Goal: Transaction & Acquisition: Obtain resource

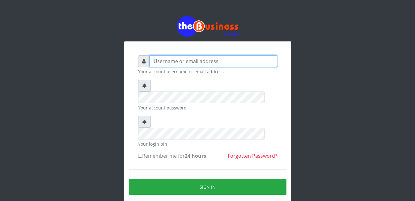
type input "gloworld1"
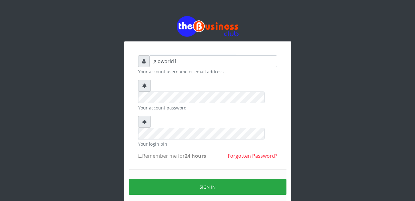
click at [140, 154] on input "Remember me for 24 hours" at bounding box center [140, 156] width 4 height 4
checkbox input "true"
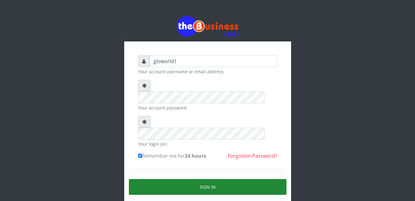
click at [208, 179] on button "Sign in" at bounding box center [208, 187] width 158 height 16
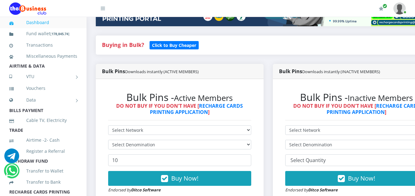
scroll to position [124, 0]
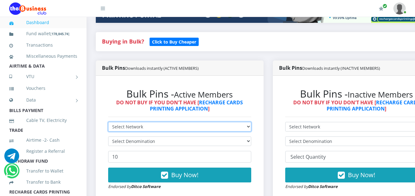
click at [144, 128] on select "Select Network MTN Globacom 9Mobile Airtel" at bounding box center [179, 127] width 143 height 10
select select "MTN"
click at [108, 123] on select "Select Network MTN Globacom 9Mobile Airtel" at bounding box center [179, 127] width 143 height 10
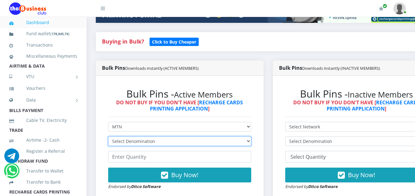
click at [154, 141] on select "Select Denomination MTN NGN100 - ₦96.94 MTN NGN200 - ₦193.88 MTN NGN400 - ₦387.…" at bounding box center [179, 142] width 143 height 10
select select "96.94-100"
click at [108, 138] on select "Select Denomination MTN NGN100 - ₦96.94 MTN NGN200 - ₦193.88 MTN NGN400 - ₦387.…" at bounding box center [179, 142] width 143 height 10
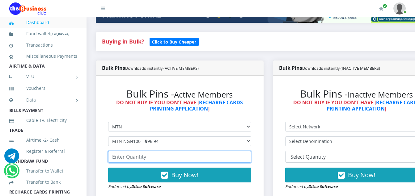
click at [150, 161] on input "number" at bounding box center [179, 157] width 143 height 12
click at [117, 155] on input "number" at bounding box center [179, 157] width 143 height 12
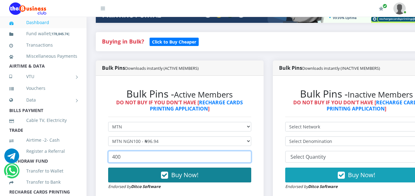
type input "400"
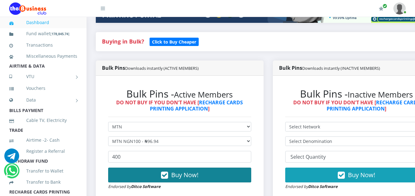
click at [165, 175] on icon "button" at bounding box center [164, 175] width 7 height 6
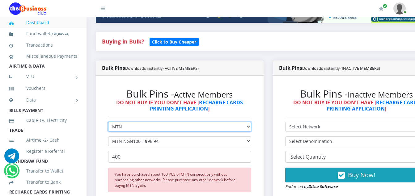
click at [121, 128] on select "Select Network MTN Globacom 9Mobile Airtel" at bounding box center [179, 127] width 143 height 10
select select "Airtel"
click at [108, 123] on select "Select Network MTN Globacom 9Mobile Airtel" at bounding box center [179, 127] width 143 height 10
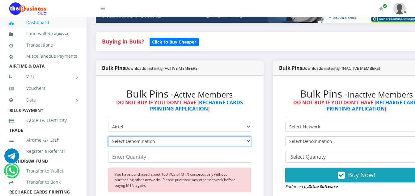
click at [156, 144] on select "Select Denomination Airtel NGN100 - ₦96.36 Airtel NGN200 - ₦192.72 Airtel NGN50…" at bounding box center [179, 142] width 143 height 10
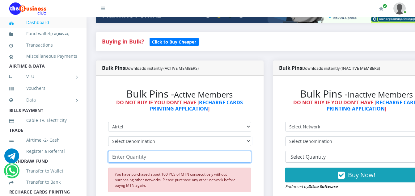
click at [146, 157] on input "number" at bounding box center [179, 157] width 143 height 12
type input "3"
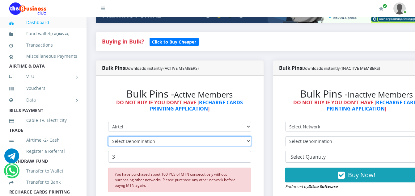
click at [154, 141] on select "Select Denomination Airtel NGN100 - ₦96.36 Airtel NGN200 - ₦192.72 Airtel NGN50…" at bounding box center [179, 142] width 143 height 10
select select "192.72-200"
click at [108, 138] on select "Select Denomination Airtel NGN100 - ₦96.36 Airtel NGN200 - ₦192.72 Airtel NGN50…" at bounding box center [179, 142] width 143 height 10
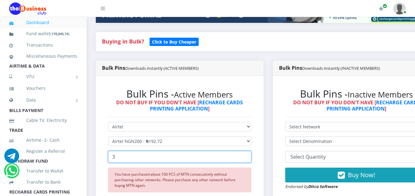
click at [113, 158] on input "3" at bounding box center [179, 157] width 143 height 12
click at [121, 158] on input "003" at bounding box center [179, 157] width 143 height 12
type input "0"
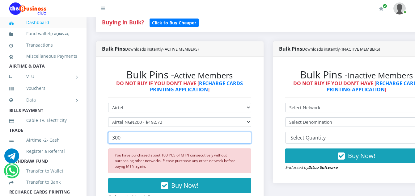
scroll to position [148, 0]
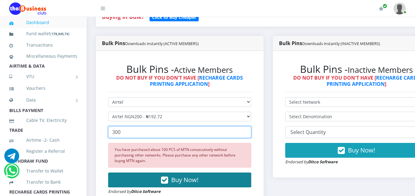
type input "300"
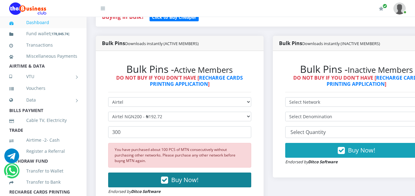
click at [167, 177] on icon "button" at bounding box center [164, 180] width 7 height 6
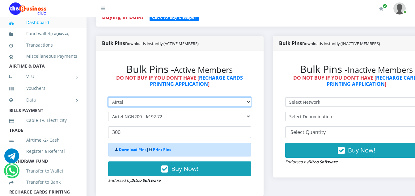
click at [125, 102] on select "Select Network MTN Globacom 9Mobile Airtel" at bounding box center [179, 102] width 143 height 10
select select "MTN"
click at [108, 99] on select "Select Network MTN Globacom 9Mobile Airtel" at bounding box center [179, 102] width 143 height 10
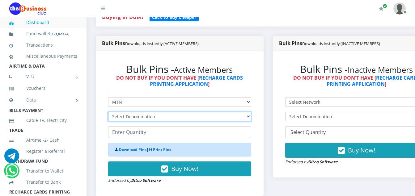
click at [156, 118] on select "Select Denomination MTN NGN100 - ₦96.94 MTN NGN200 - ₦193.88 MTN NGN400 - ₦387.…" at bounding box center [179, 117] width 143 height 10
select select "96.94-100"
click at [108, 113] on select "Select Denomination MTN NGN100 - ₦96.94 MTN NGN200 - ₦193.88 MTN NGN400 - ₦387.…" at bounding box center [179, 117] width 143 height 10
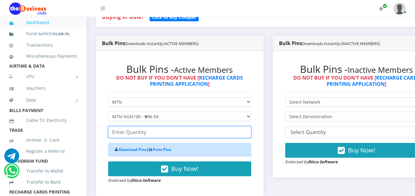
click at [146, 136] on input "number" at bounding box center [179, 132] width 143 height 12
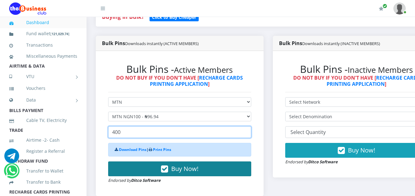
type input "400"
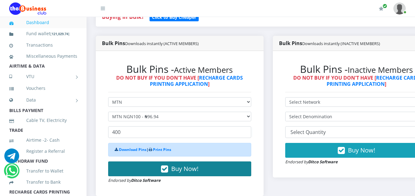
click at [167, 169] on icon "button" at bounding box center [164, 169] width 7 height 6
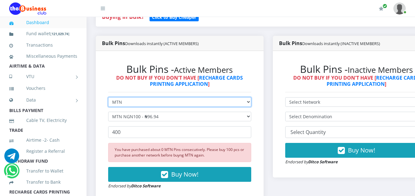
click at [126, 102] on select "Select Network MTN Globacom 9Mobile Airtel" at bounding box center [179, 102] width 143 height 10
select select "Airtel"
click at [108, 99] on select "Select Network MTN Globacom 9Mobile Airtel" at bounding box center [179, 102] width 143 height 10
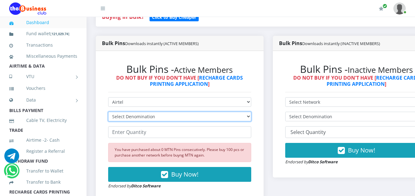
click at [157, 119] on select "Select Denomination Airtel NGN100 - ₦96.36 Airtel NGN200 - ₦192.72 Airtel NGN50…" at bounding box center [179, 117] width 143 height 10
select select "96.36-100"
click at [108, 113] on select "Select Denomination Airtel NGN100 - ₦96.36 Airtel NGN200 - ₦192.72 Airtel NGN50…" at bounding box center [179, 117] width 143 height 10
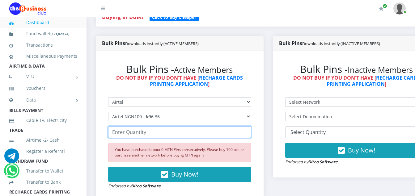
click at [144, 133] on input "number" at bounding box center [179, 132] width 143 height 12
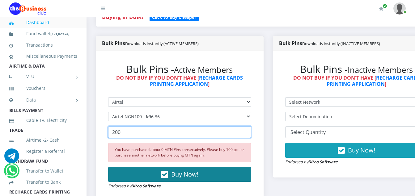
type input "200"
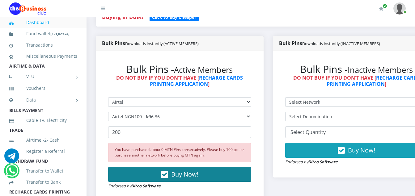
click at [166, 175] on icon "button" at bounding box center [164, 175] width 7 height 6
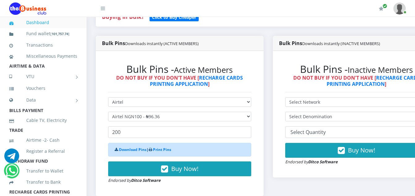
drag, startPoint x: 166, startPoint y: 175, endPoint x: 124, endPoint y: 104, distance: 82.7
click at [124, 104] on form "Select Network MTN Globacom 9Mobile Airtel Select Denomination Airtel NGN100 - …" at bounding box center [179, 140] width 143 height 87
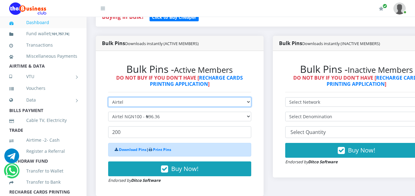
click at [124, 104] on select "Select Network MTN Globacom 9Mobile Airtel" at bounding box center [179, 102] width 143 height 10
select select "MTN"
click at [108, 99] on select "Select Network MTN Globacom 9Mobile Airtel" at bounding box center [179, 102] width 143 height 10
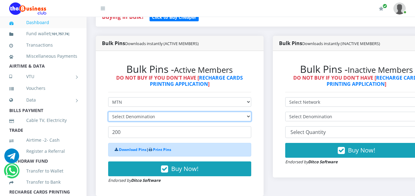
click at [152, 120] on select "Select Denomination MTN NGN100 - ₦96.94 MTN NGN200 - ₦193.88 MTN NGN400 - ₦387.…" at bounding box center [179, 117] width 143 height 10
click at [153, 116] on select "Select Denomination MTN NGN100 - ₦96.94 MTN NGN200 - ₦193.88 MTN NGN400 - ₦387.…" at bounding box center [179, 117] width 143 height 10
select select "96.94-100"
click at [108, 113] on select "Select Denomination MTN NGN100 - ₦96.94 MTN NGN200 - ₦193.88 MTN NGN400 - ₦387.…" at bounding box center [179, 117] width 143 height 10
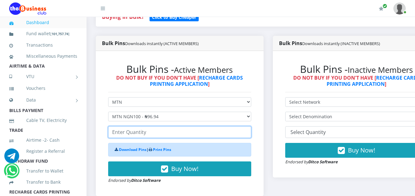
click at [146, 135] on input "number" at bounding box center [179, 132] width 143 height 12
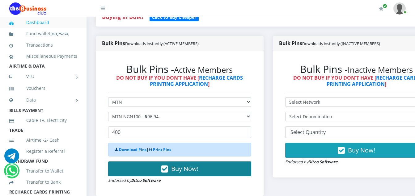
click at [167, 170] on icon "button" at bounding box center [164, 169] width 7 height 6
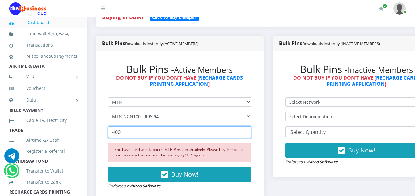
click at [119, 133] on input "400" at bounding box center [179, 132] width 143 height 12
type input "4"
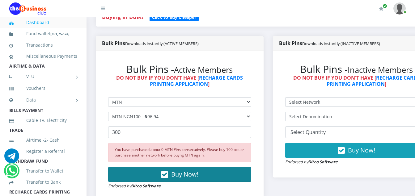
click at [168, 175] on icon "button" at bounding box center [164, 175] width 7 height 6
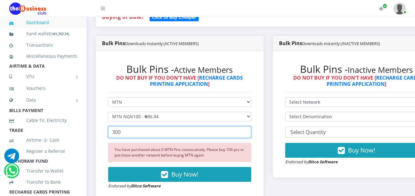
click at [123, 134] on input "300" at bounding box center [179, 132] width 143 height 12
click at [121, 133] on input "300" at bounding box center [179, 132] width 143 height 12
type input "3"
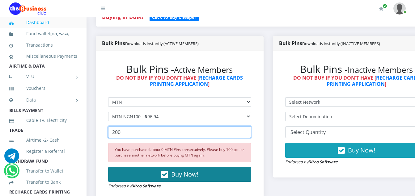
type input "200"
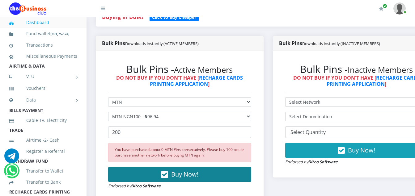
click at [167, 176] on icon "button" at bounding box center [164, 175] width 7 height 6
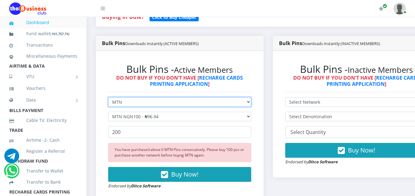
click at [122, 102] on select "Select Network MTN Globacom 9Mobile Airtel" at bounding box center [179, 102] width 143 height 10
select select "Airtel"
click at [108, 99] on select "Select Network MTN Globacom 9Mobile Airtel" at bounding box center [179, 102] width 143 height 10
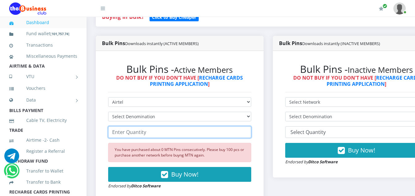
click at [148, 134] on input "number" at bounding box center [179, 132] width 143 height 12
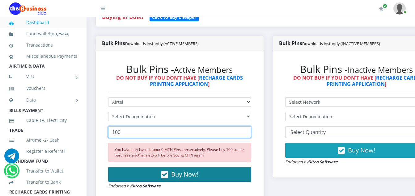
type input "100"
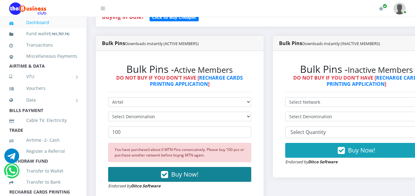
click at [167, 176] on icon "button" at bounding box center [164, 175] width 7 height 6
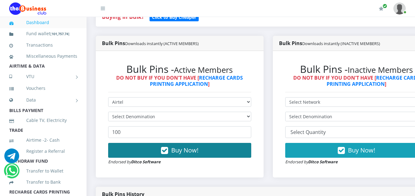
click at [166, 151] on icon "button" at bounding box center [164, 151] width 7 height 6
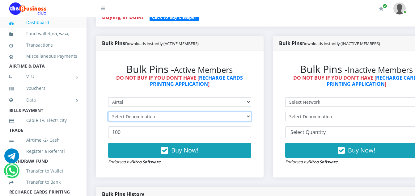
click at [155, 114] on select "Select Denomination Airtel NGN100 - ₦96.36 Airtel NGN200 - ₦192.72 Airtel NGN50…" at bounding box center [179, 117] width 143 height 10
select select "481.8-500"
click at [108, 113] on select "Select Denomination Airtel NGN100 - ₦96.36 Airtel NGN200 - ₦192.72 Airtel NGN50…" at bounding box center [179, 117] width 143 height 10
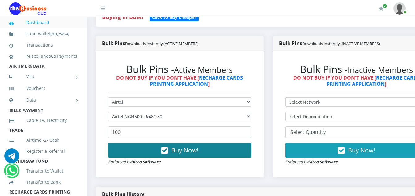
click at [166, 150] on icon "button" at bounding box center [164, 151] width 7 height 6
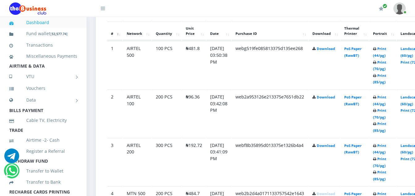
scroll to position [358, 0]
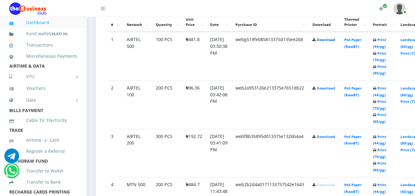
click at [329, 41] on link "Download" at bounding box center [326, 39] width 18 height 5
click at [333, 91] on link "Download" at bounding box center [326, 88] width 18 height 5
click at [328, 139] on link "Download" at bounding box center [326, 136] width 18 height 5
